Goal: Task Accomplishment & Management: Manage account settings

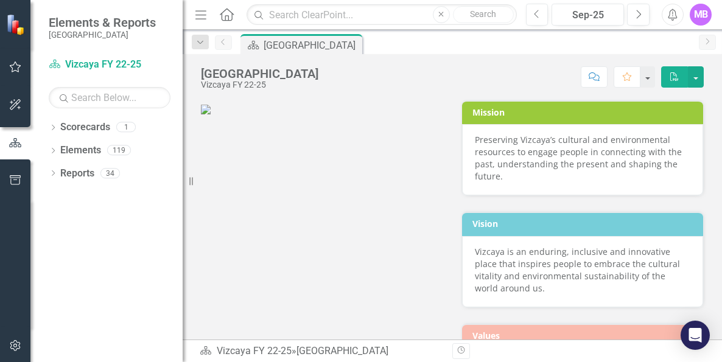
click at [201, 16] on icon "Menu" at bounding box center [201, 14] width 16 height 13
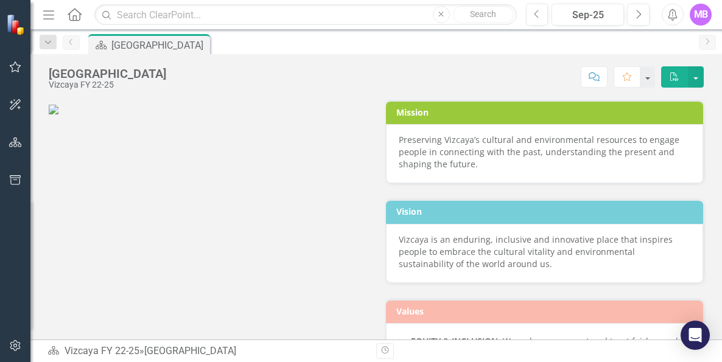
click at [139, 40] on div "[GEOGRAPHIC_DATA]" at bounding box center [159, 45] width 96 height 15
click at [73, 14] on icon "Home" at bounding box center [74, 14] width 16 height 13
click at [69, 15] on icon at bounding box center [75, 14] width 14 height 13
click at [55, 15] on icon "Menu" at bounding box center [49, 14] width 16 height 13
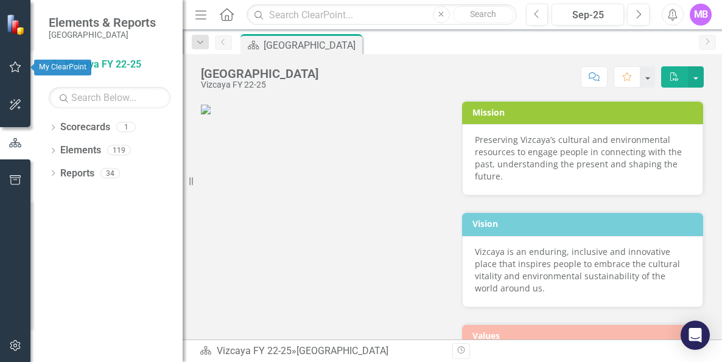
click at [21, 63] on icon "button" at bounding box center [15, 67] width 13 height 10
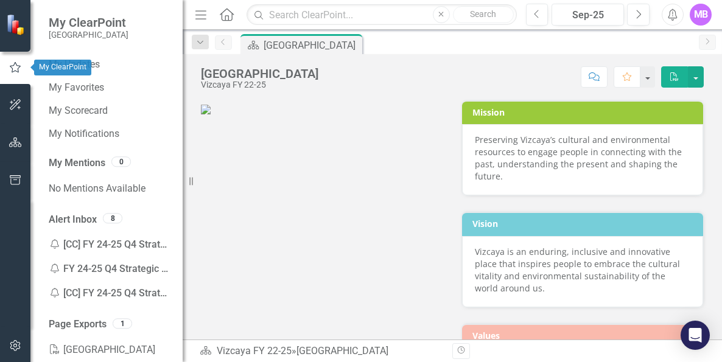
drag, startPoint x: 21, startPoint y: 63, endPoint x: 13, endPoint y: 64, distance: 7.4
click at [13, 64] on icon "button" at bounding box center [15, 67] width 13 height 11
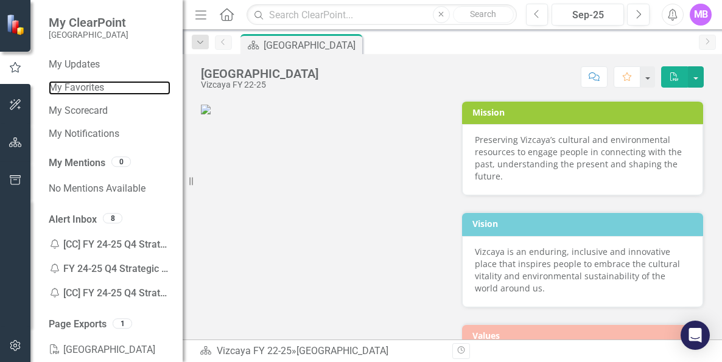
click at [73, 89] on link "My Favorites" at bounding box center [110, 88] width 122 height 14
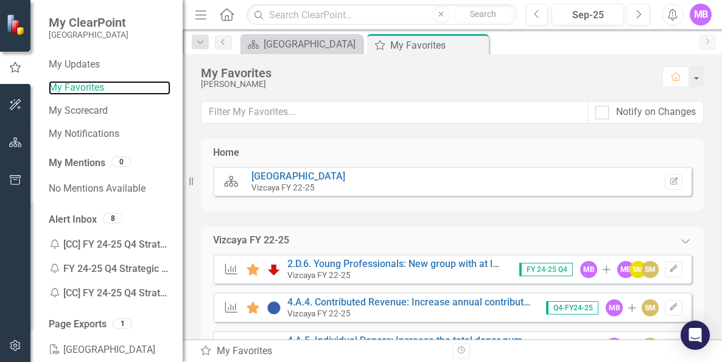
scroll to position [49, 0]
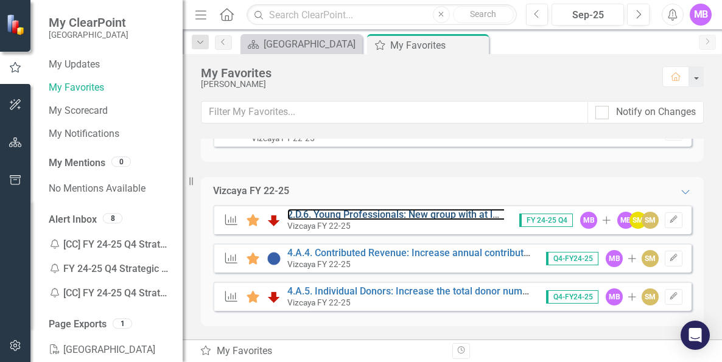
click at [387, 211] on link "2.D.6. Young Professionals: New group with at least 20 active members by FY24-25" at bounding box center [468, 215] width 362 height 12
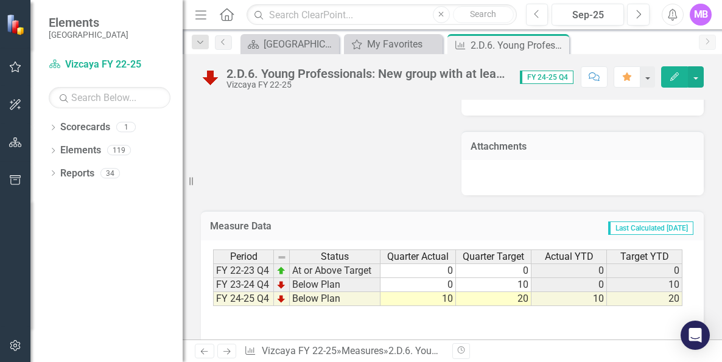
scroll to position [2228, 0]
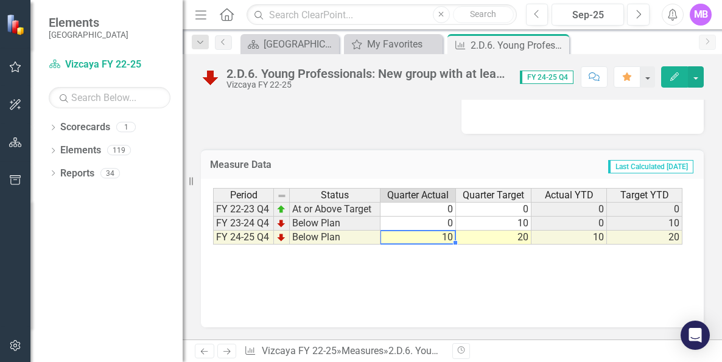
click at [449, 236] on td "10" at bounding box center [417, 238] width 75 height 14
click at [443, 237] on td "10" at bounding box center [417, 238] width 75 height 14
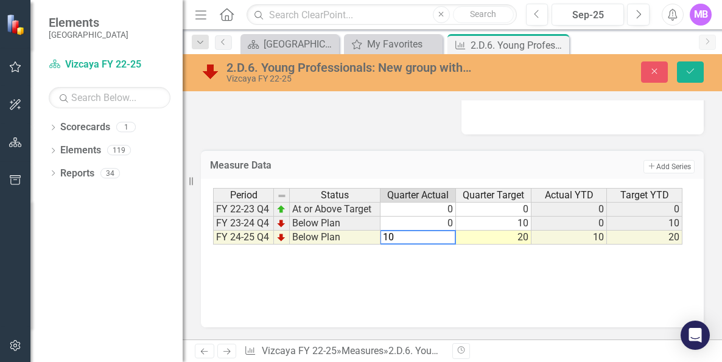
type textarea "1"
type textarea "15"
click at [435, 273] on div "Period Status Quarter Actual Quarter Target Actual YTD Target YTD FY 22-23 Q4 A…" at bounding box center [452, 249] width 478 height 122
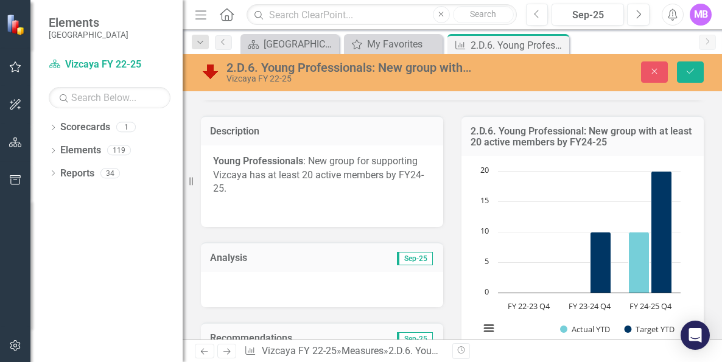
scroll to position [281, 0]
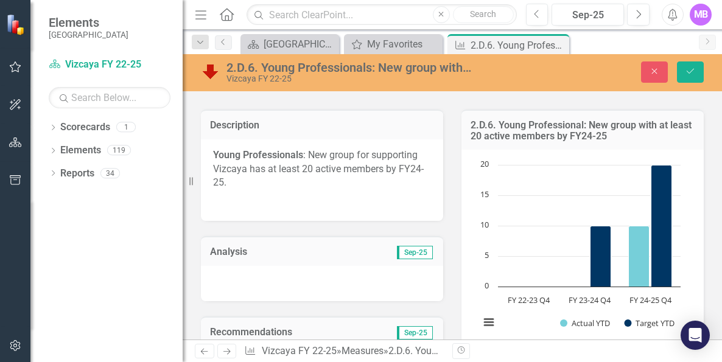
click at [343, 270] on div at bounding box center [322, 283] width 242 height 35
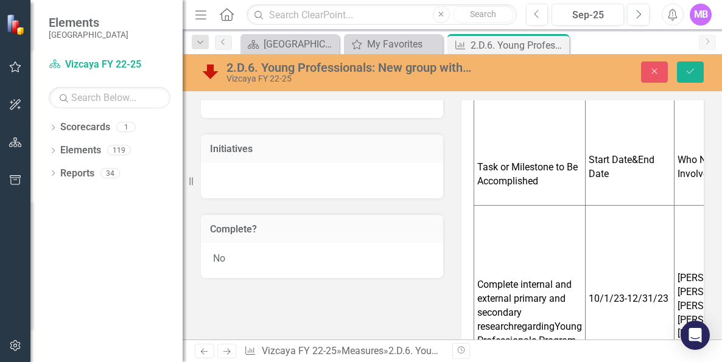
scroll to position [649, 0]
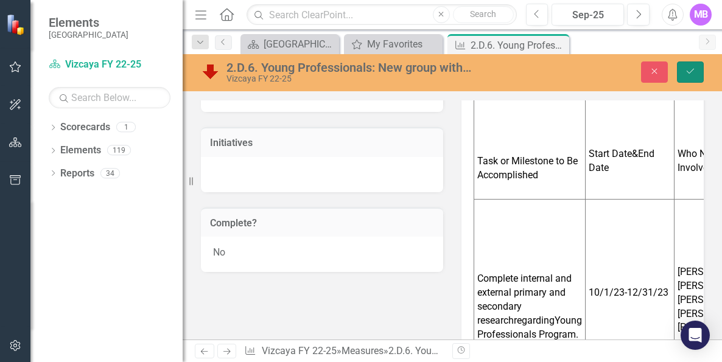
click at [690, 75] on icon "Save" at bounding box center [690, 71] width 11 height 9
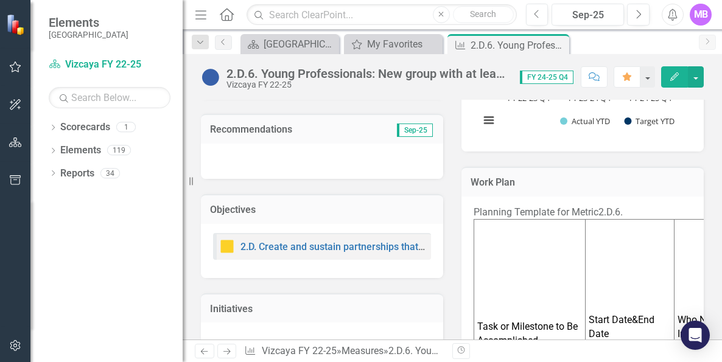
scroll to position [487, 0]
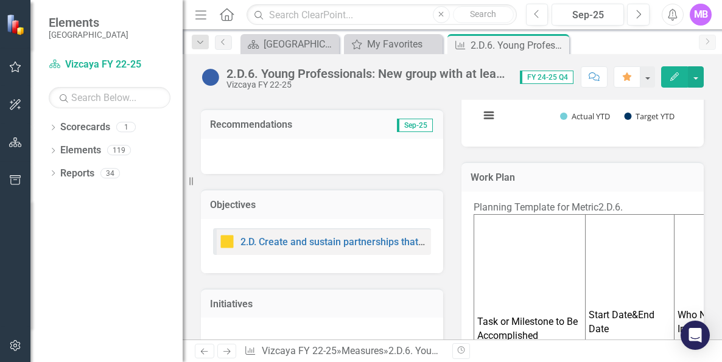
click at [408, 124] on span "Sep-25" at bounding box center [415, 125] width 36 height 13
click at [685, 77] on button "Edit" at bounding box center [674, 76] width 27 height 21
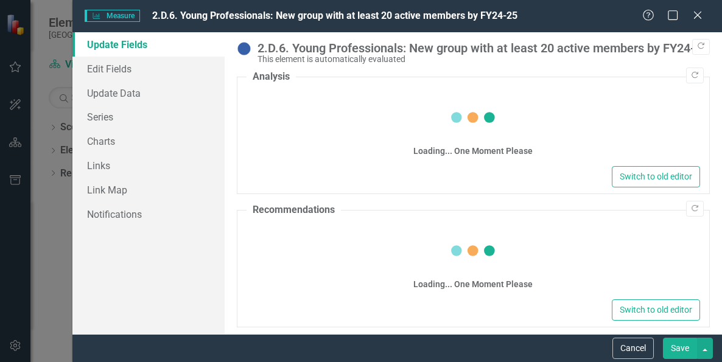
click at [337, 205] on legend "Recommendations" at bounding box center [294, 210] width 94 height 14
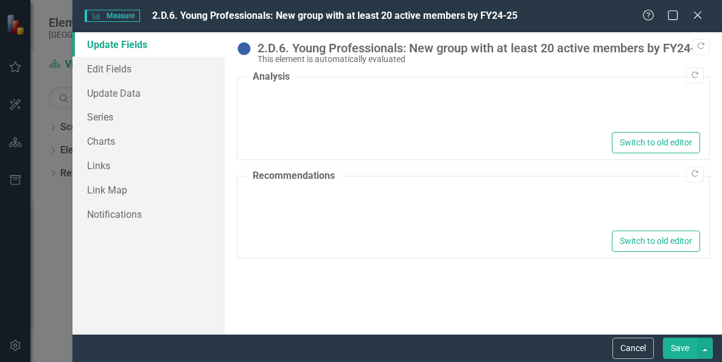
click at [313, 126] on div at bounding box center [473, 109] width 453 height 39
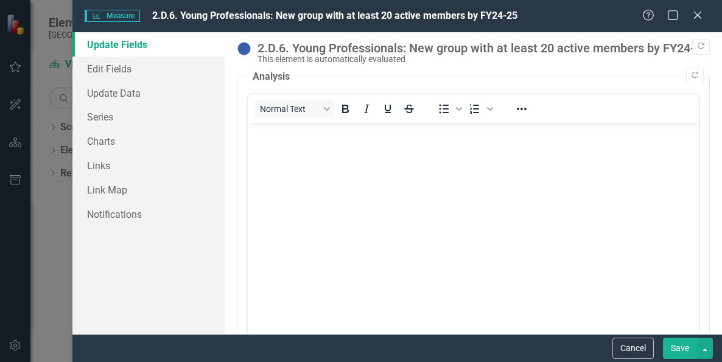
scroll to position [0, 0]
click at [332, 151] on body "Rich Text Area. Press ALT-0 for help." at bounding box center [472, 214] width 451 height 183
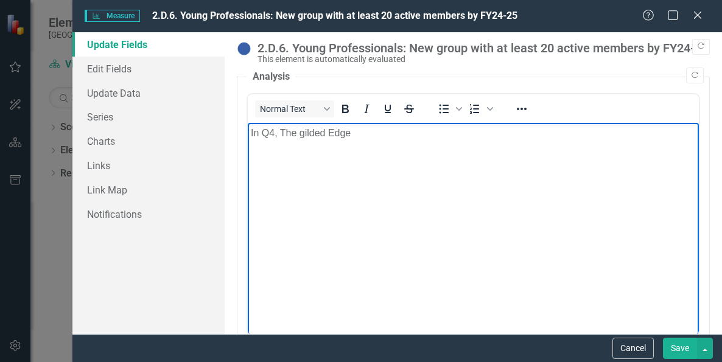
click at [303, 133] on p "In Q4, The gilded Edge" at bounding box center [472, 133] width 445 height 15
click at [404, 133] on p "In Q4, The Gilded Edge" at bounding box center [472, 133] width 445 height 15
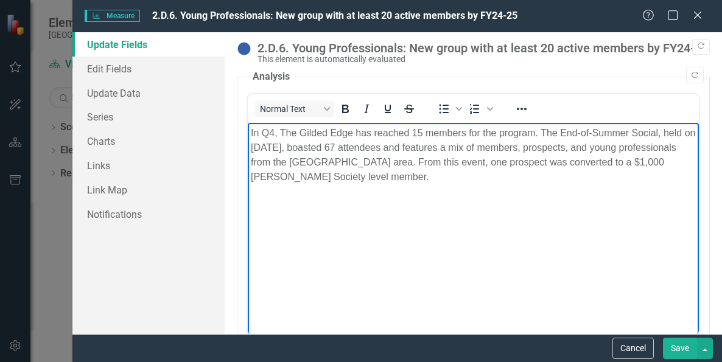
drag, startPoint x: 430, startPoint y: 175, endPoint x: 245, endPoint y: 130, distance: 190.6
click at [247, 130] on html "In Q4, The Gilded Edge has reached 15 members for the program. The End-of-Summe…" at bounding box center [472, 214] width 451 height 183
copy p "In Q4, The Gilded Edge has reached 15 members for the program. The End-of-Summe…"
drag, startPoint x: 433, startPoint y: 183, endPoint x: 246, endPoint y: 133, distance: 193.8
click at [247, 133] on html "In Q4, The Gilded Edge has reached 15 members for the program. The End-of-Summe…" at bounding box center [472, 214] width 451 height 183
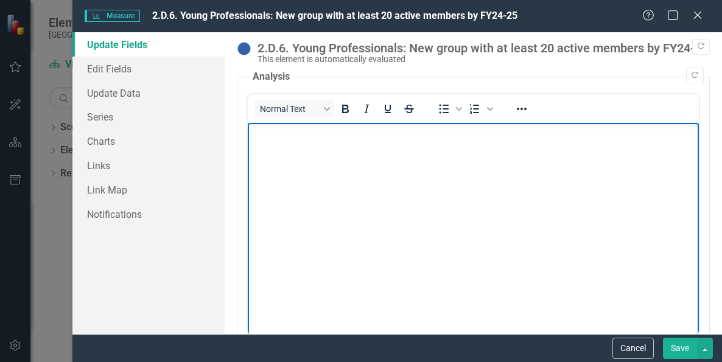
scroll to position [27, 0]
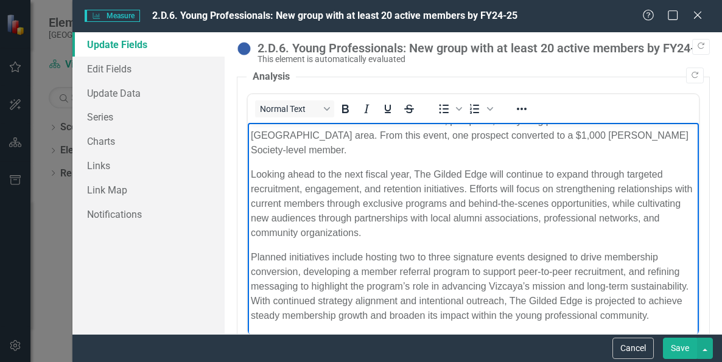
click at [265, 161] on body "In Q4, The Gilded Edge reached 15 members. The End-of-Summer Social, held on [D…" at bounding box center [472, 216] width 451 height 240
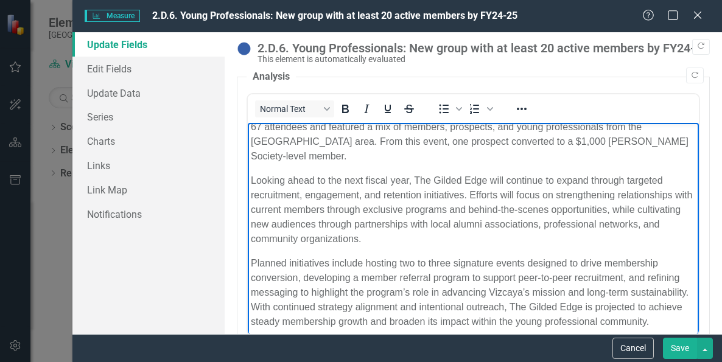
scroll to position [0, 0]
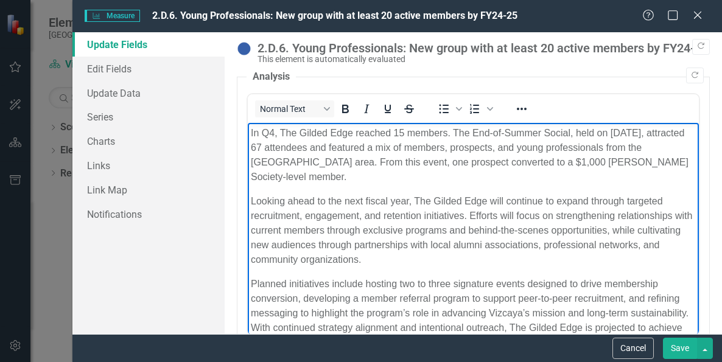
click at [330, 186] on body "In Q4, The Gilded Edge reached 15 members. The End-of-Summer Social, held on [D…" at bounding box center [472, 243] width 451 height 240
click at [271, 187] on body "In Q4, The Gilded Edge reached 15 members. The End-of-Summer Social, held on [D…" at bounding box center [472, 243] width 451 height 240
click at [248, 200] on body "In Q4, The Gilded Edge reached 15 members. The End-of-Summer Social, held on [D…" at bounding box center [472, 243] width 451 height 240
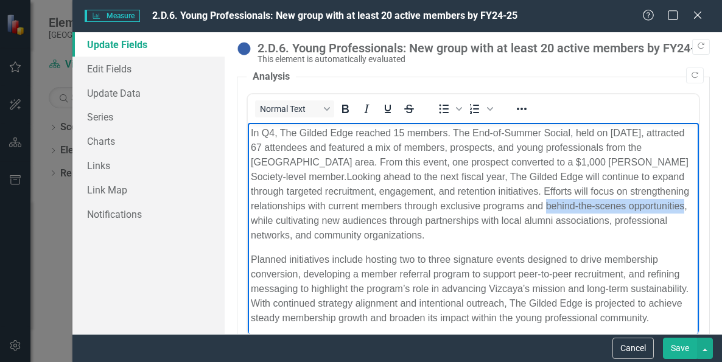
drag, startPoint x: 338, startPoint y: 224, endPoint x: 606, endPoint y: 207, distance: 269.0
click at [606, 207] on p "In Q4, The Gilded Edge reached 15 members. The End-of-Summer Social, held on [D…" at bounding box center [472, 184] width 445 height 117
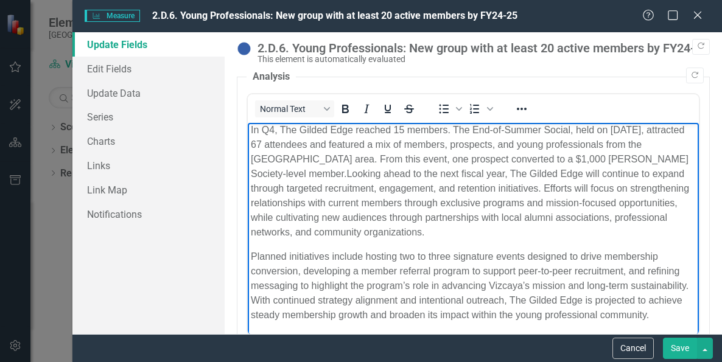
scroll to position [17, 0]
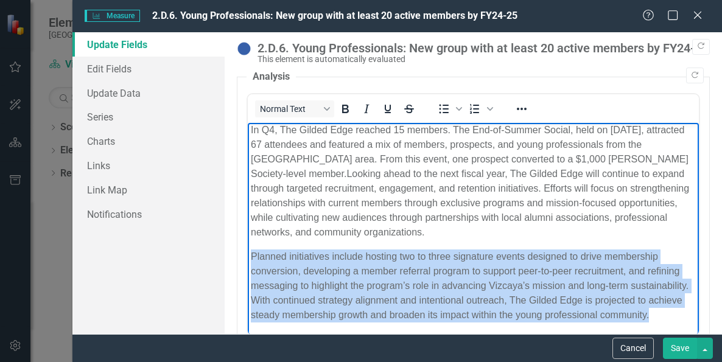
drag, startPoint x: 373, startPoint y: 317, endPoint x: 220, endPoint y: 231, distance: 174.9
click at [247, 231] on html "In Q4, The Gilded Edge reached 15 members. The End-of-Summer Social, held on [D…" at bounding box center [472, 227] width 451 height 215
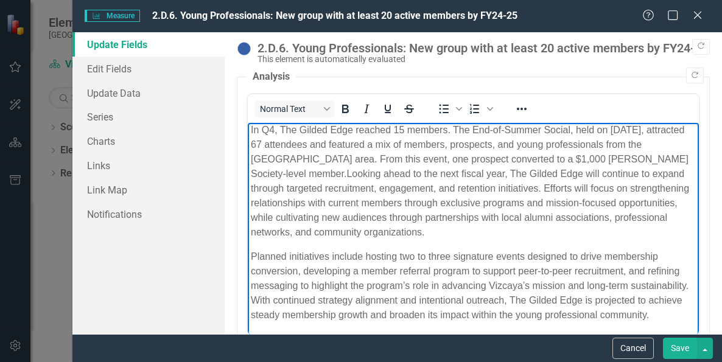
scroll to position [0, 0]
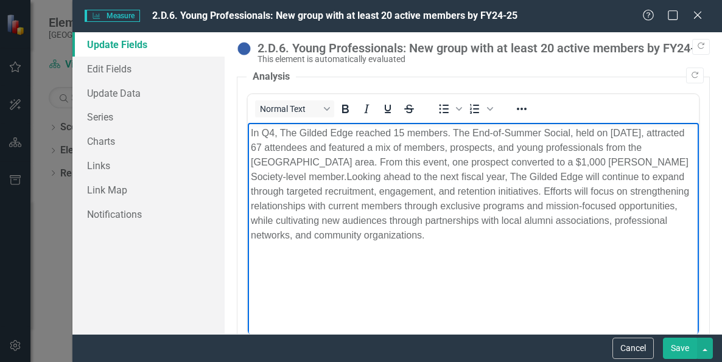
click at [685, 346] on button "Save" at bounding box center [680, 348] width 34 height 21
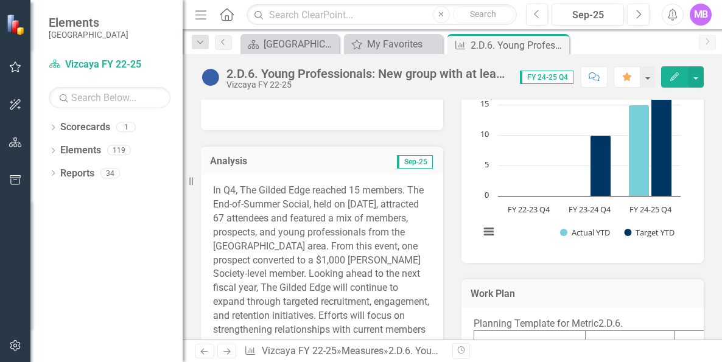
scroll to position [533, 0]
